Goal: Transaction & Acquisition: Purchase product/service

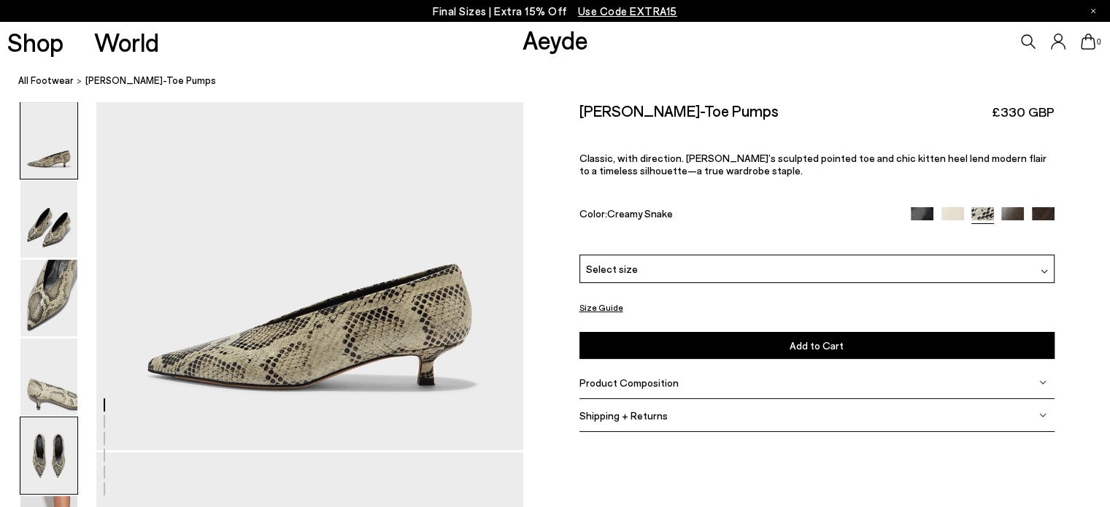
scroll to position [73, 0]
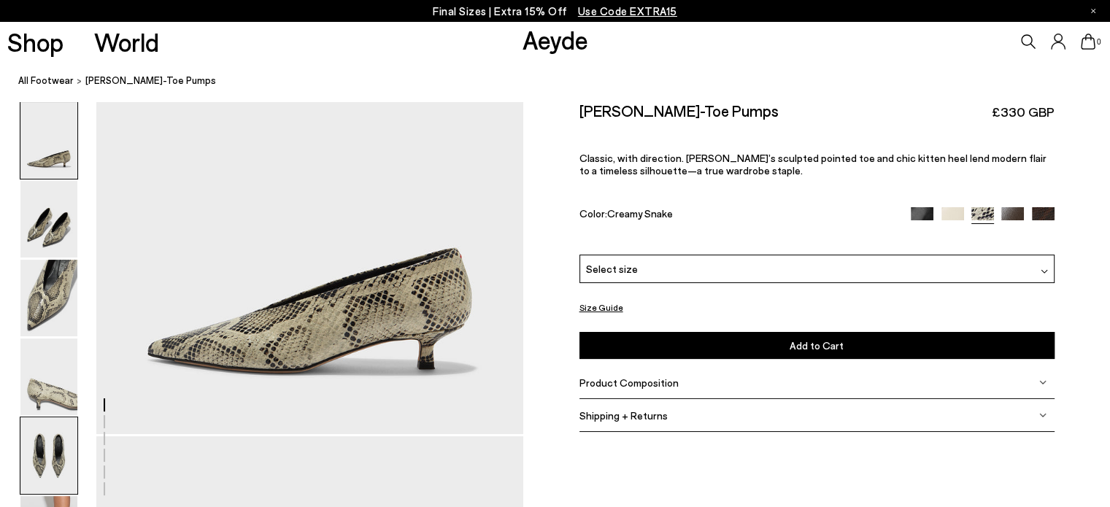
click at [47, 460] on img at bounding box center [48, 455] width 57 height 77
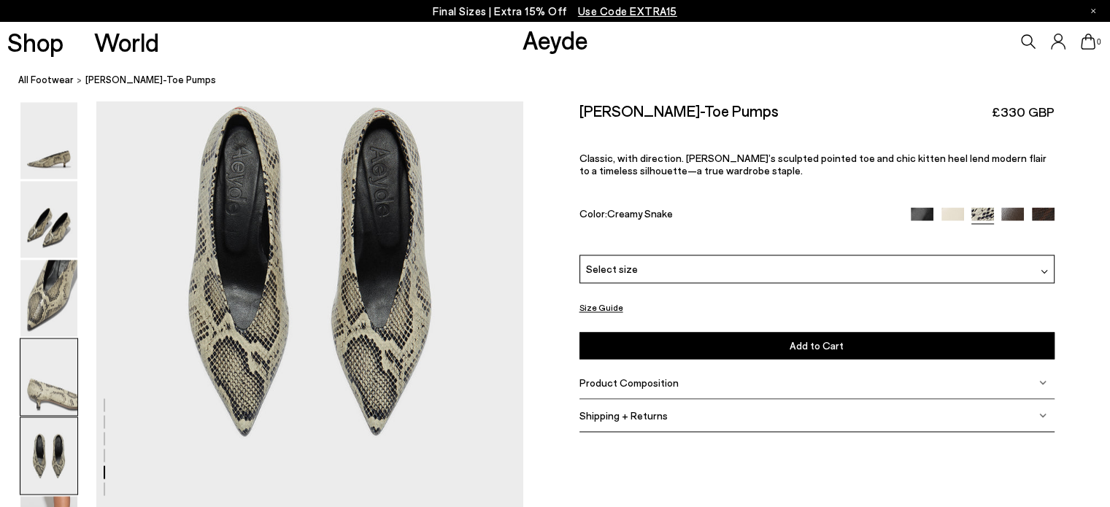
scroll to position [2271, 0]
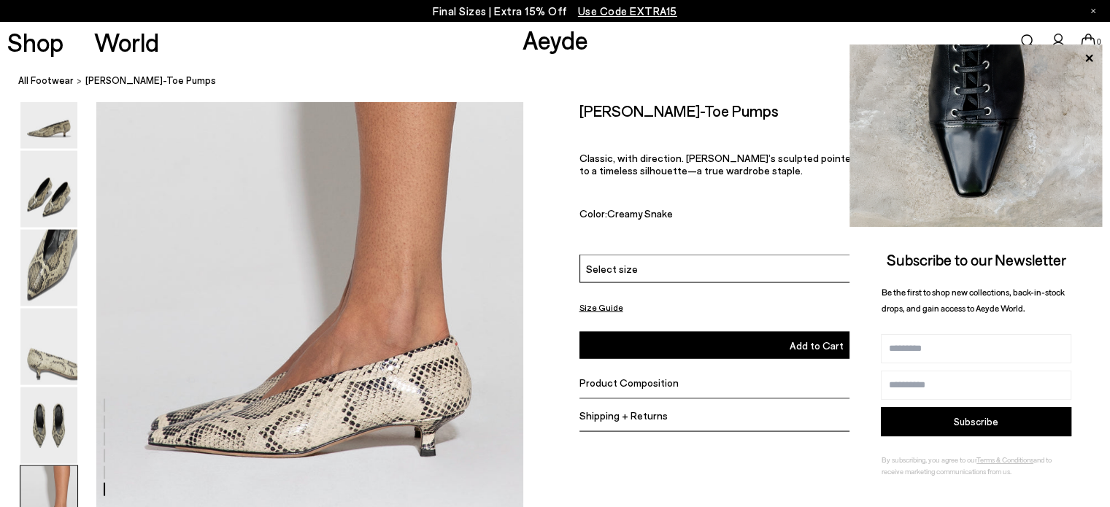
scroll to position [2708, 0]
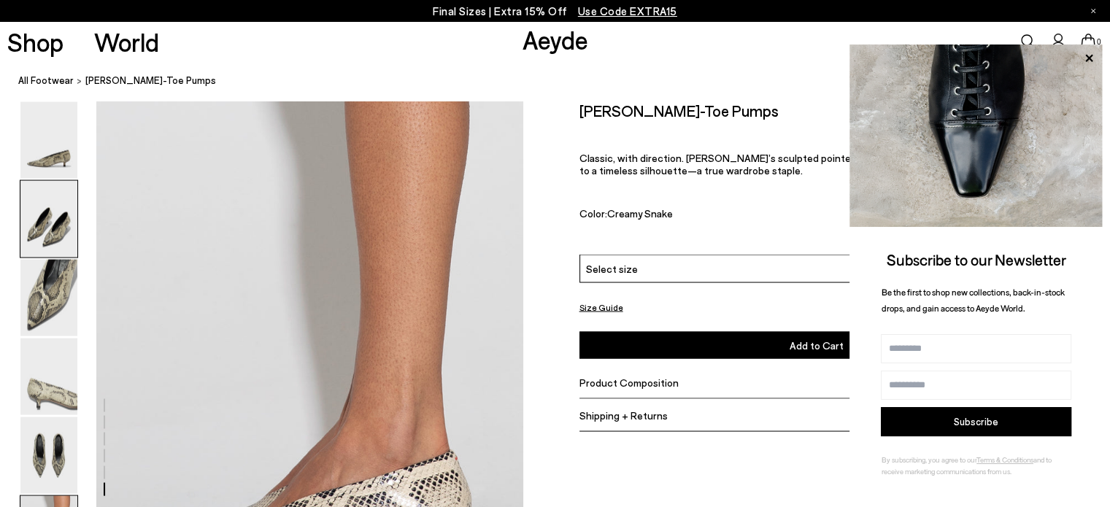
click at [47, 228] on img at bounding box center [48, 219] width 57 height 77
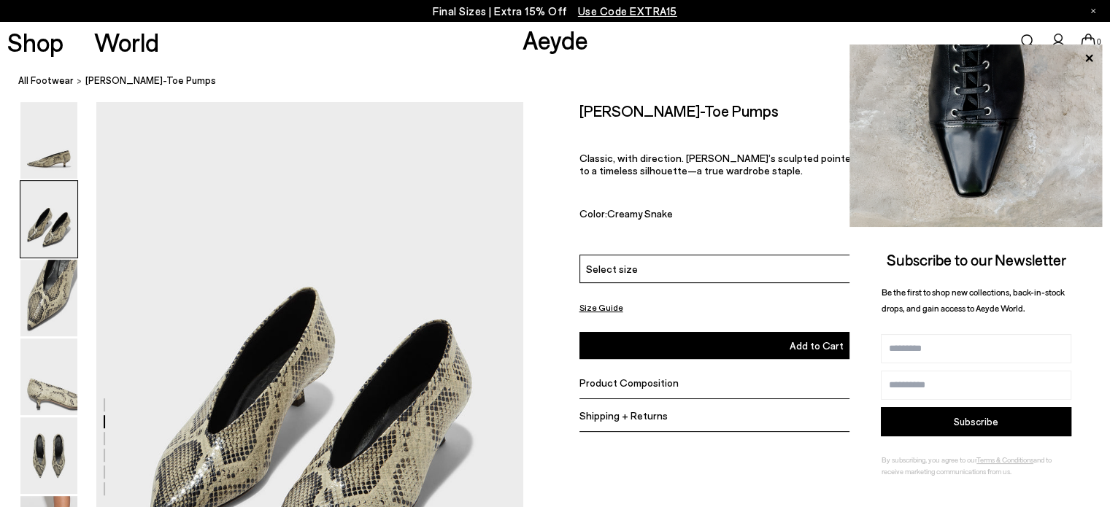
scroll to position [409, 0]
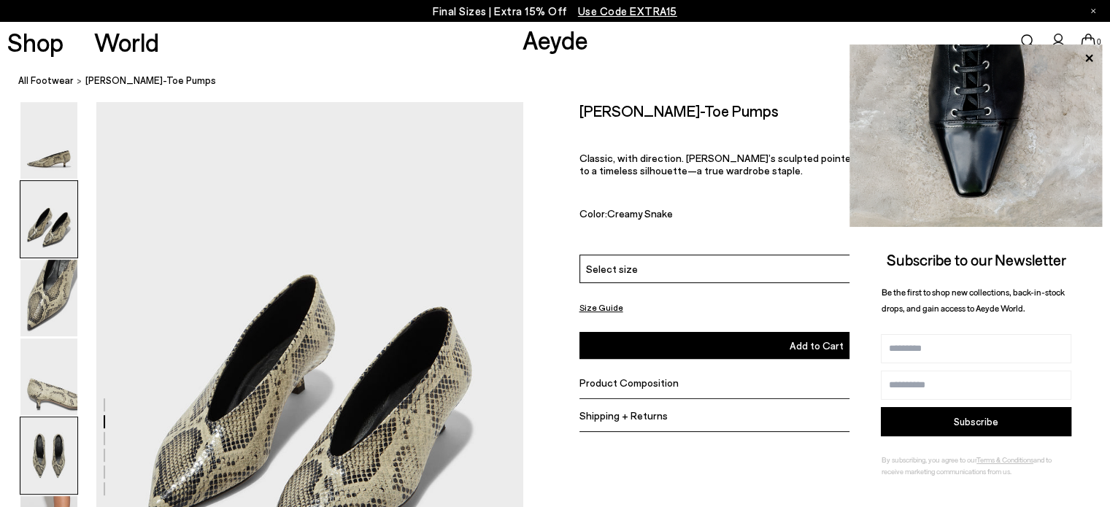
scroll to position [438, 0]
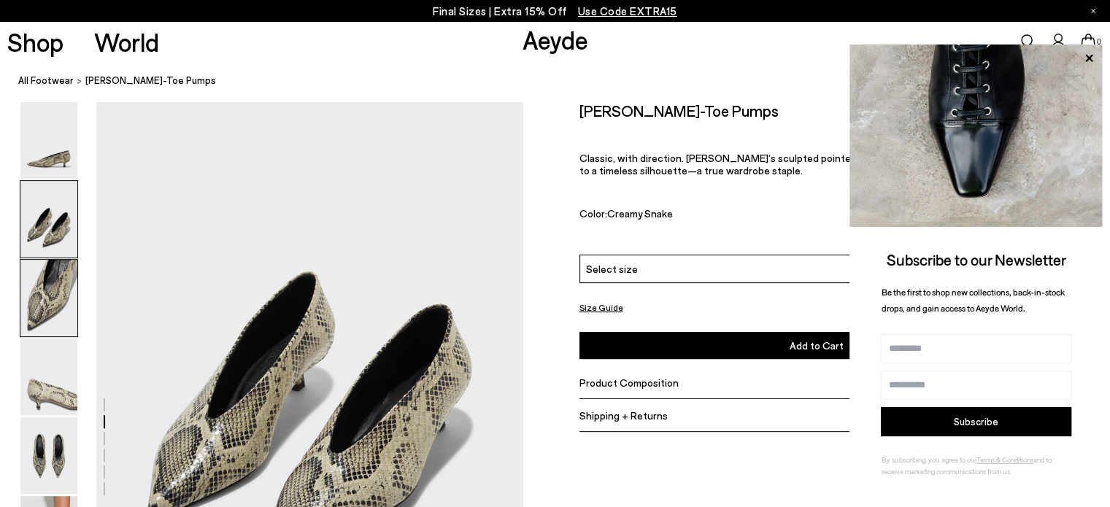
click at [58, 287] on img at bounding box center [48, 298] width 57 height 77
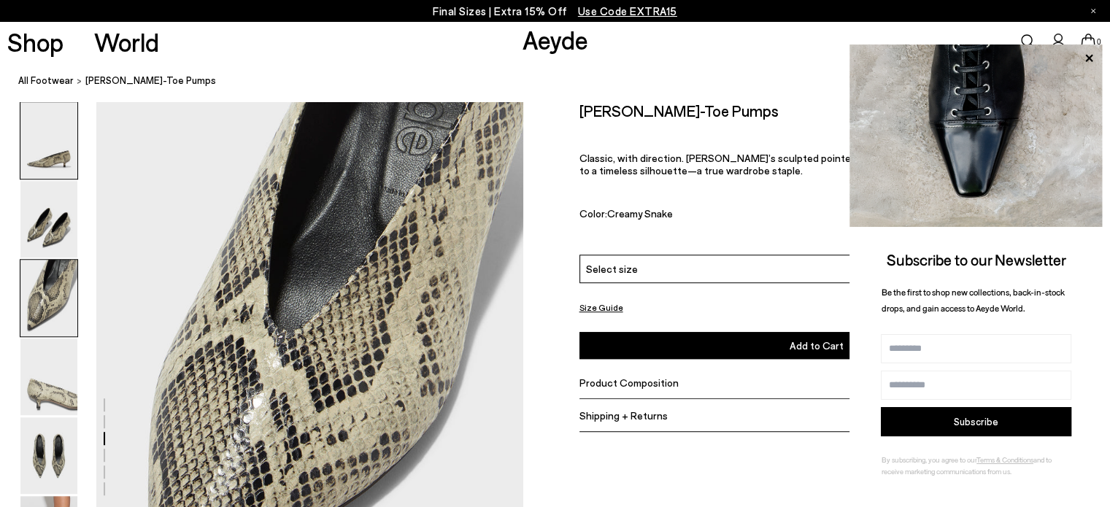
click at [55, 160] on img at bounding box center [48, 140] width 57 height 77
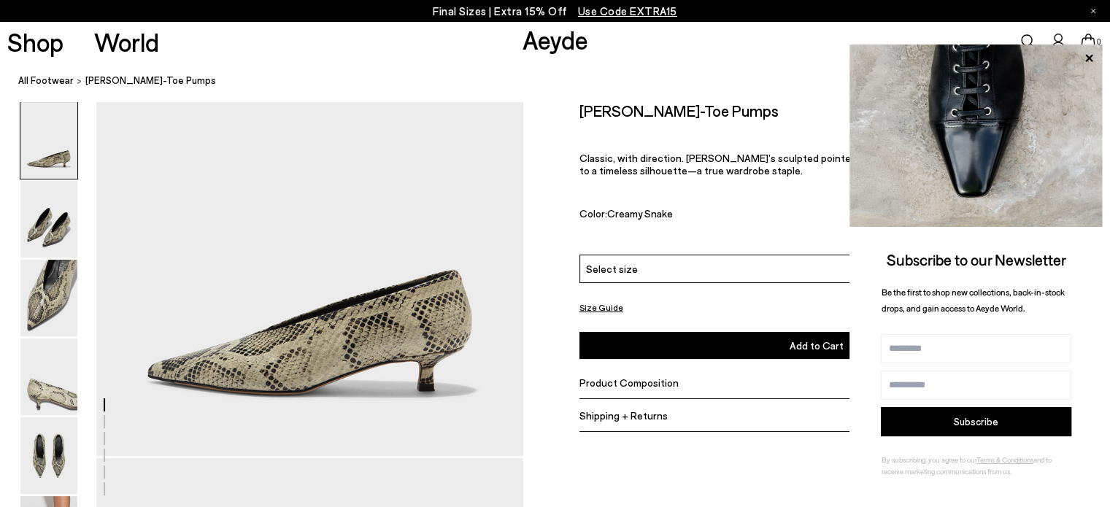
scroll to position [0, 0]
